Goal: Task Accomplishment & Management: Use online tool/utility

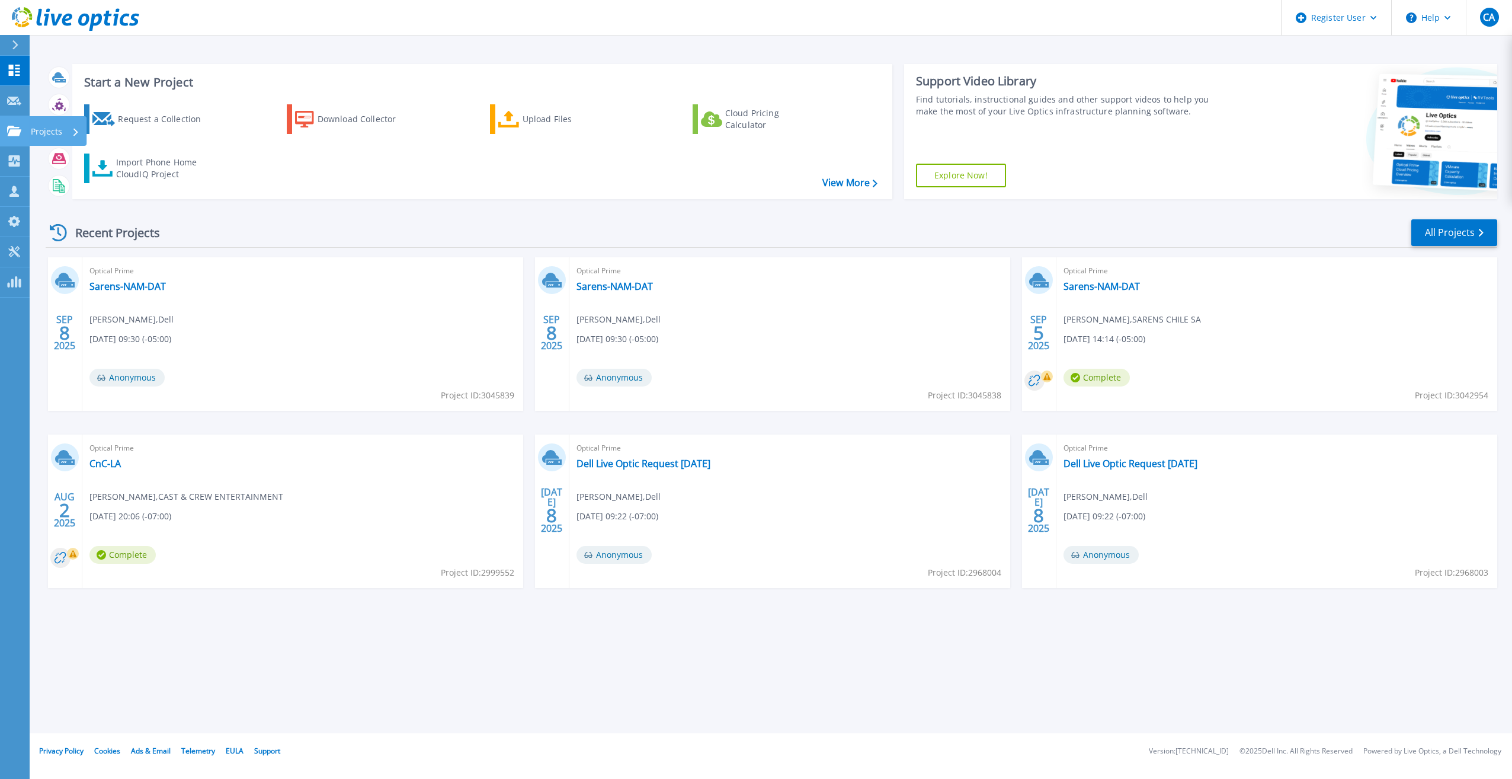
click at [7, 129] on icon at bounding box center [14, 131] width 14 height 10
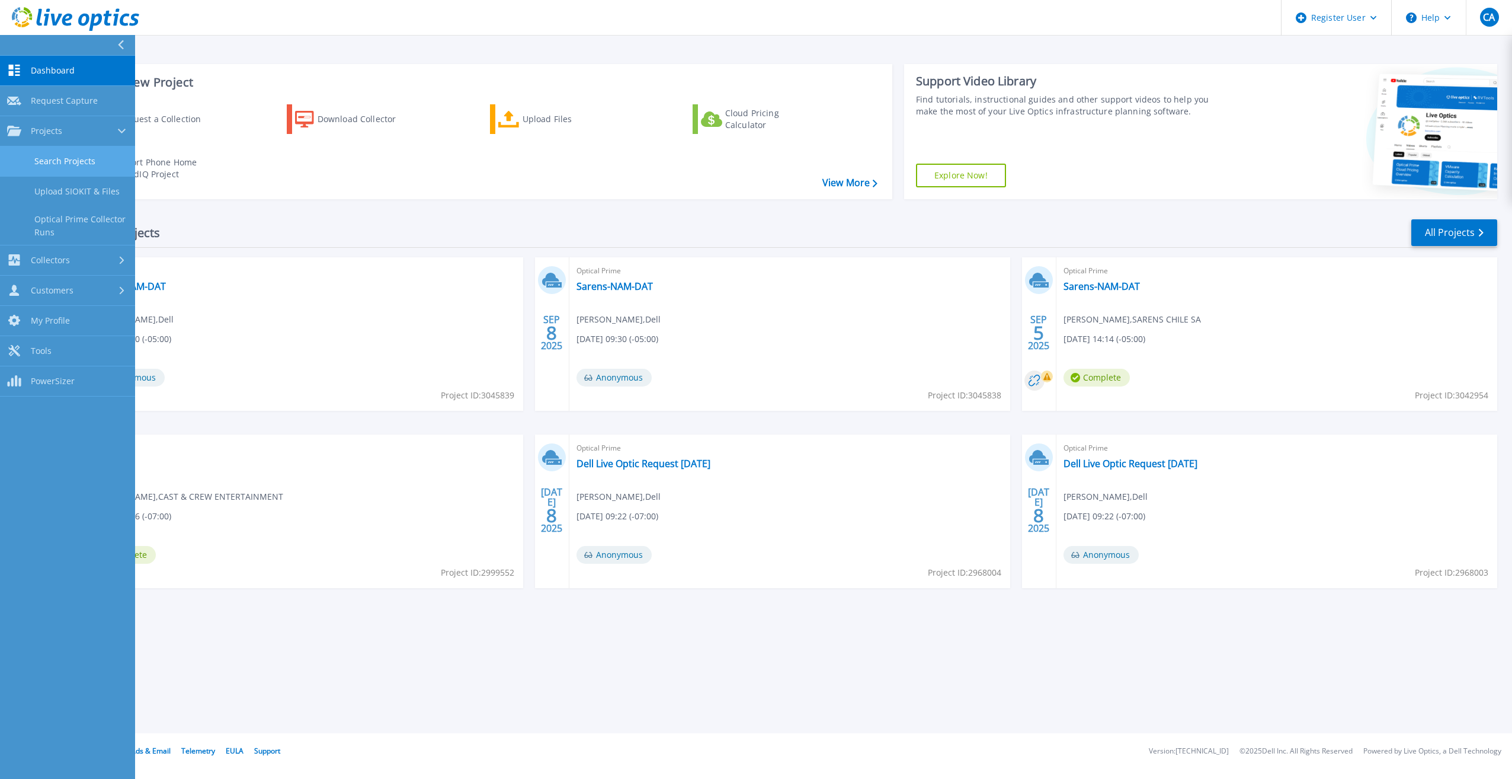
click at [40, 159] on link "Search Projects" at bounding box center [67, 161] width 135 height 30
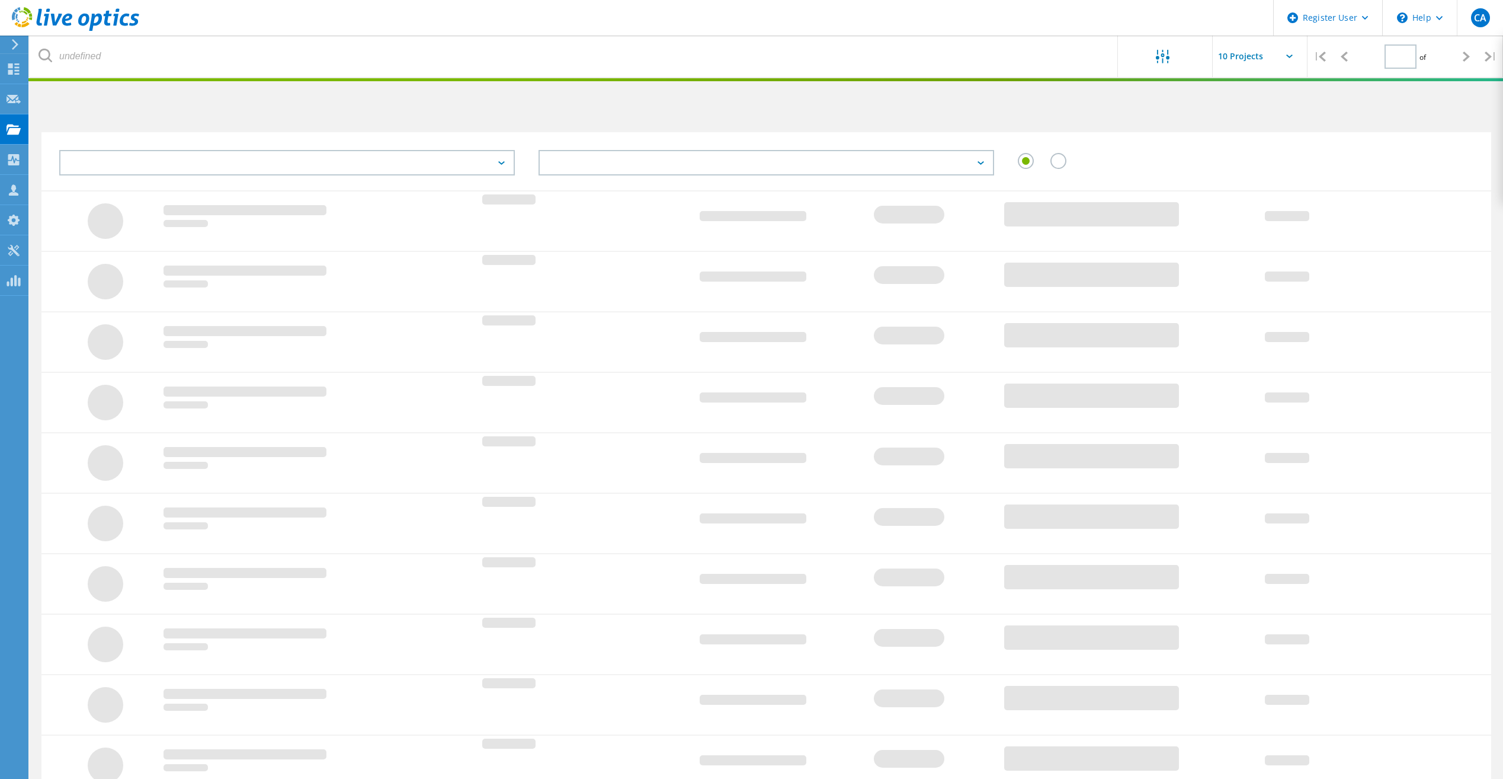
type input "1"
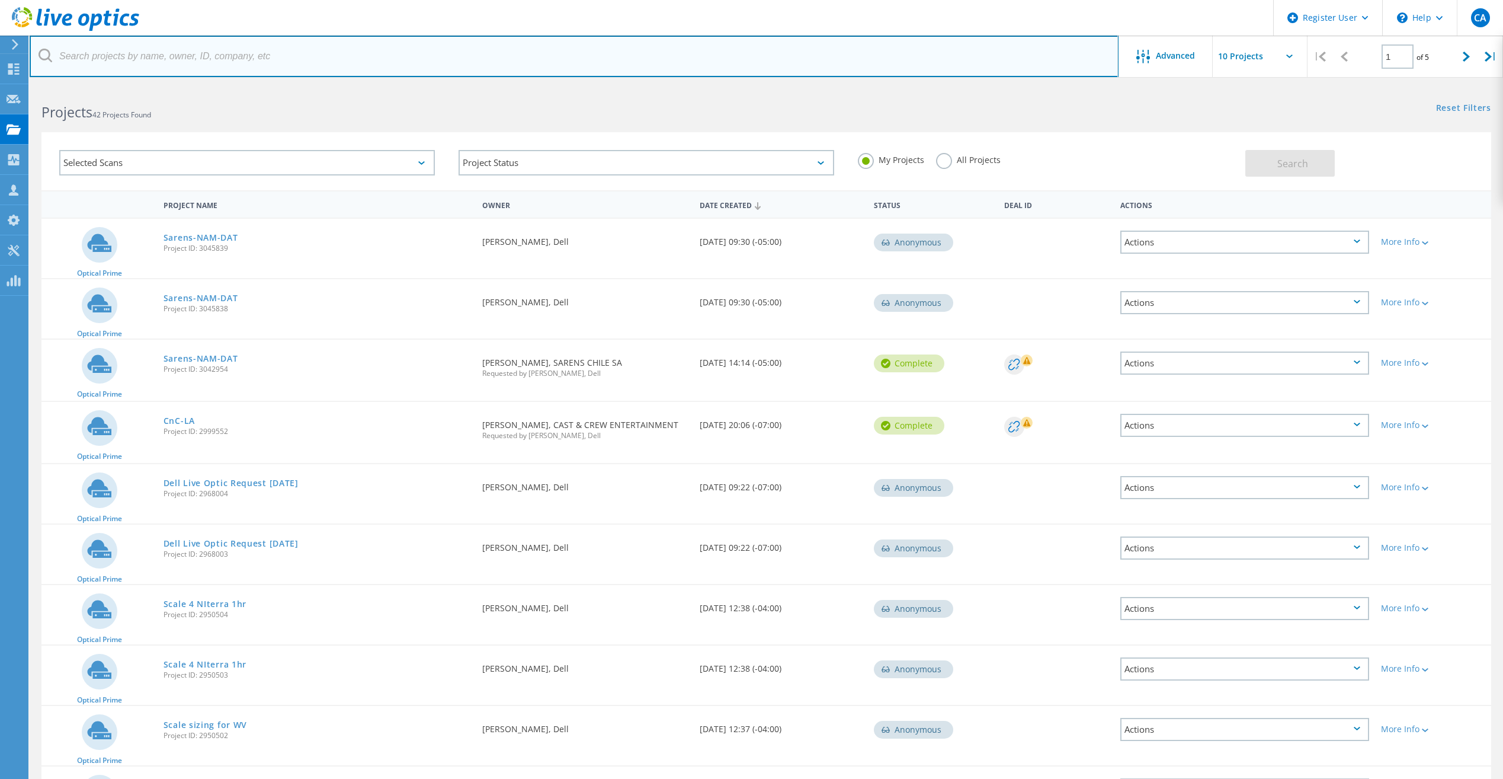
paste input "brian.guilbault@alpsalpine.com"
type input "brian.guilbault@alpsalpine.com"
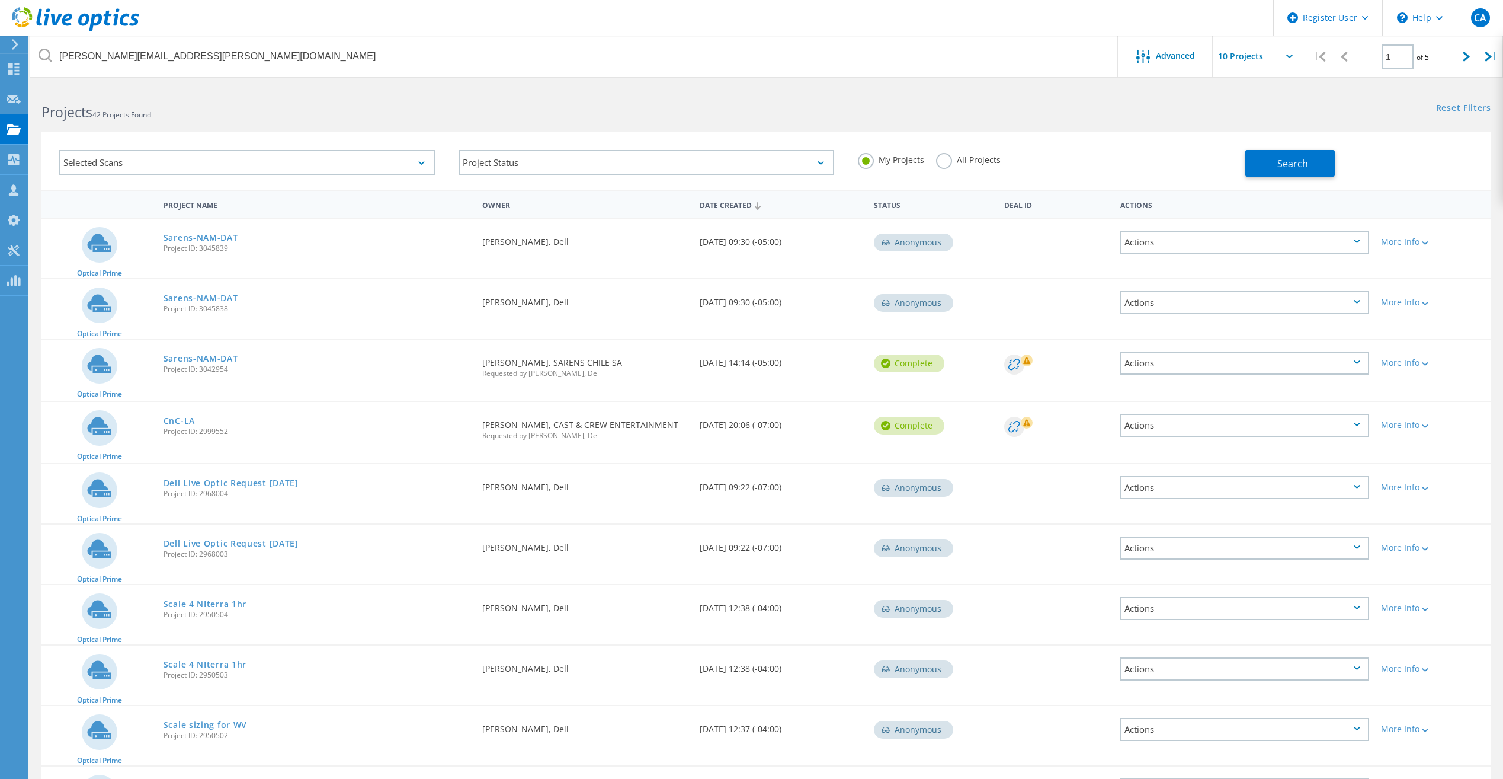
click at [951, 159] on label "All Projects" at bounding box center [968, 158] width 65 height 11
click at [0, 0] on input "All Projects" at bounding box center [0, 0] width 0 height 0
click at [1308, 155] on button "Search" at bounding box center [1290, 163] width 89 height 27
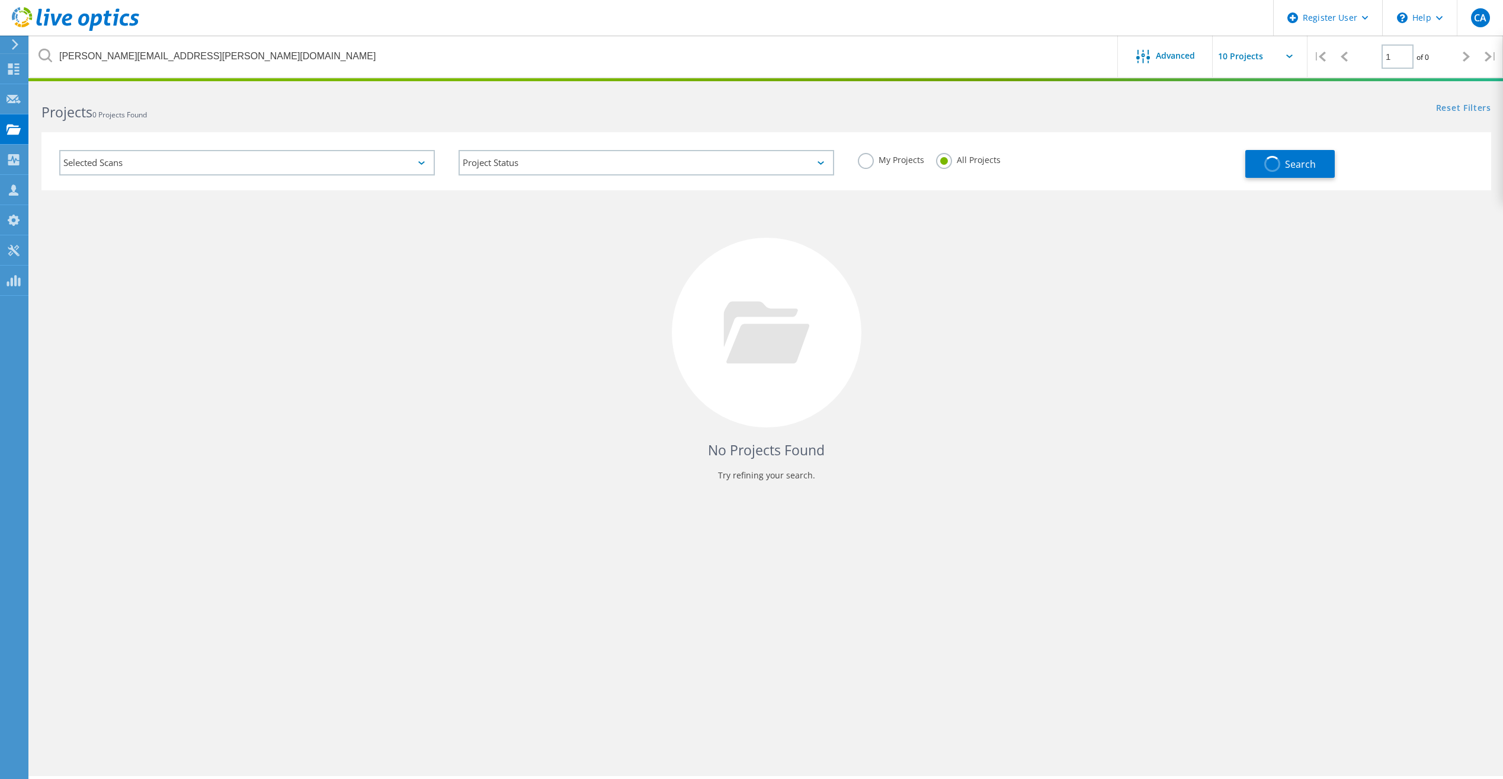
click at [94, 12] on icon at bounding box center [75, 19] width 127 height 24
